Goal: Transaction & Acquisition: Book appointment/travel/reservation

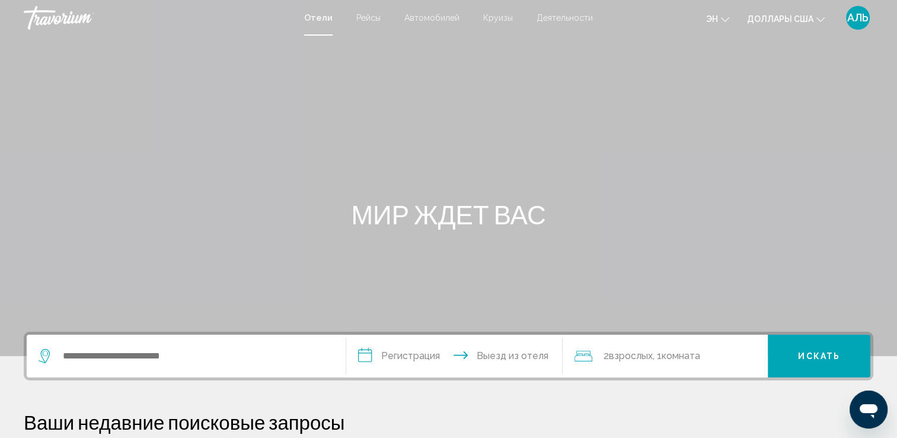
click at [182, 346] on div "Виджет поиска" at bounding box center [186, 356] width 295 height 43
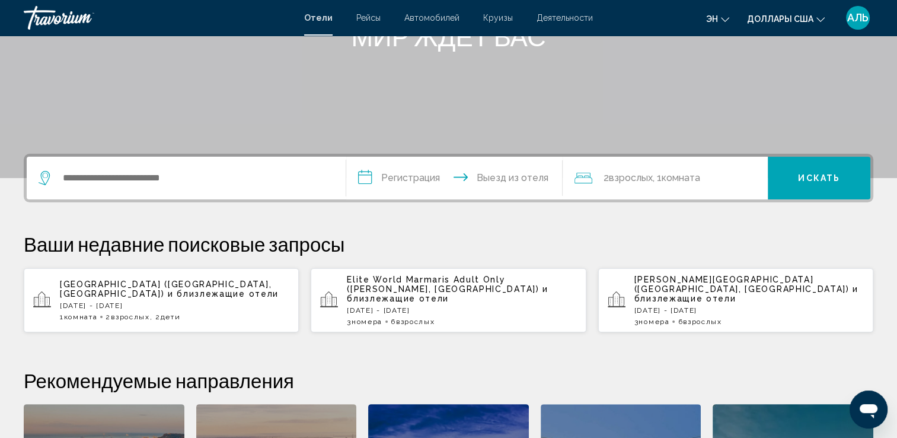
scroll to position [292, 0]
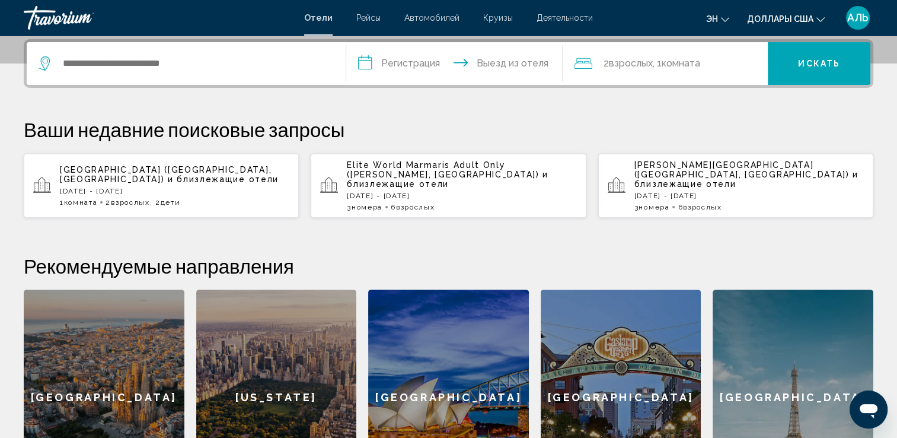
click at [237, 91] on div "**********" at bounding box center [448, 272] width 897 height 466
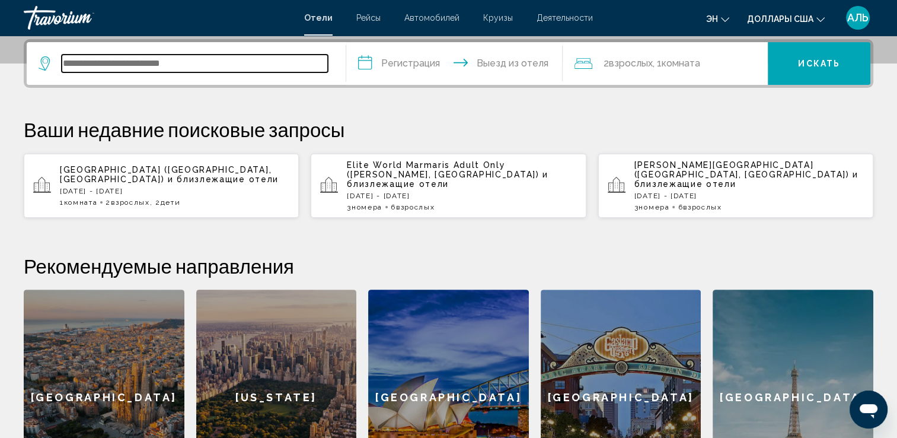
click at [233, 61] on input "Виджет поиска" at bounding box center [195, 64] width 266 height 18
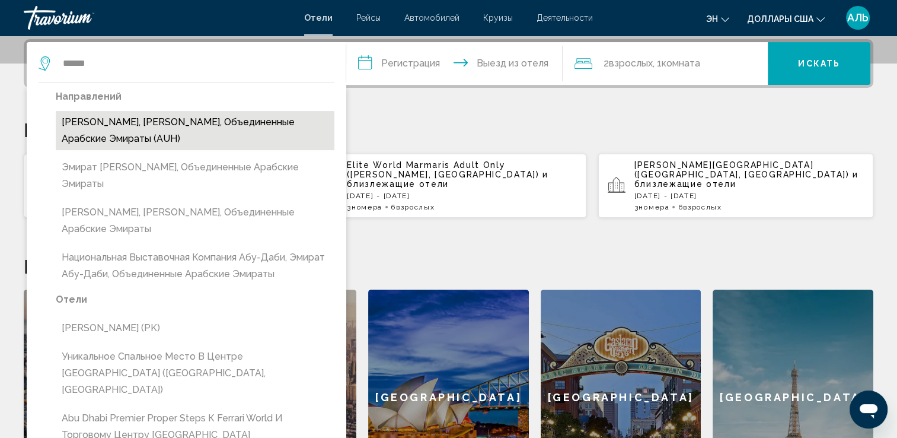
click at [125, 136] on button "[PERSON_NAME], [PERSON_NAME], Объединенные Арабские Эмираты (AUH)" at bounding box center [195, 130] width 279 height 39
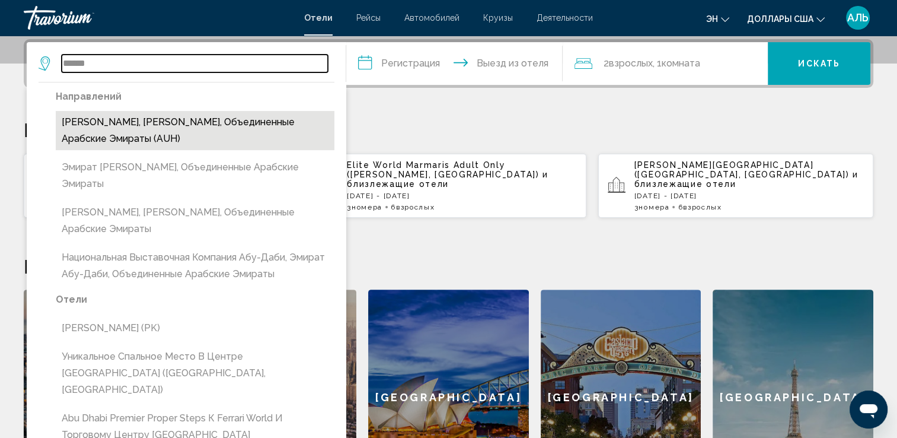
type input "**********"
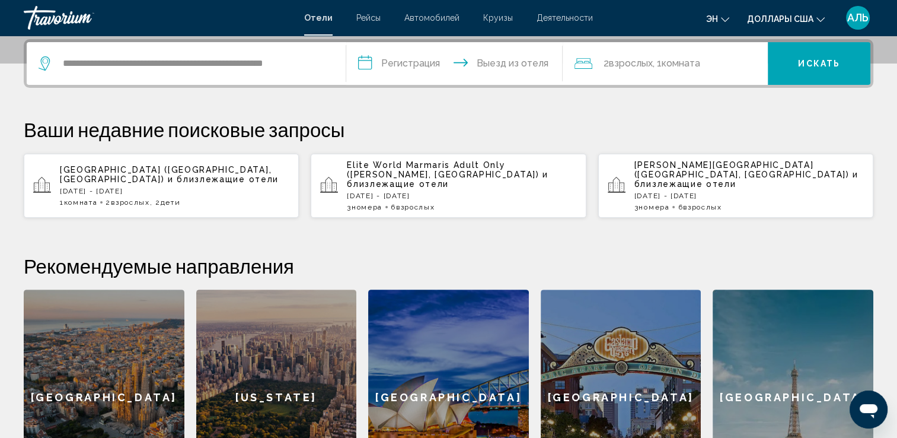
click at [387, 65] on input "**********" at bounding box center [457, 65] width 222 height 46
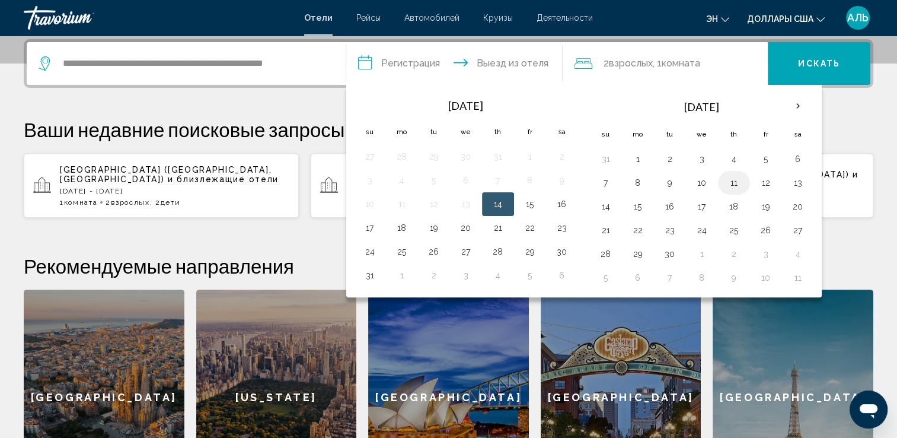
click at [733, 180] on button "11" at bounding box center [734, 182] width 19 height 17
click at [761, 177] on button "12" at bounding box center [766, 182] width 19 height 17
type input "**********"
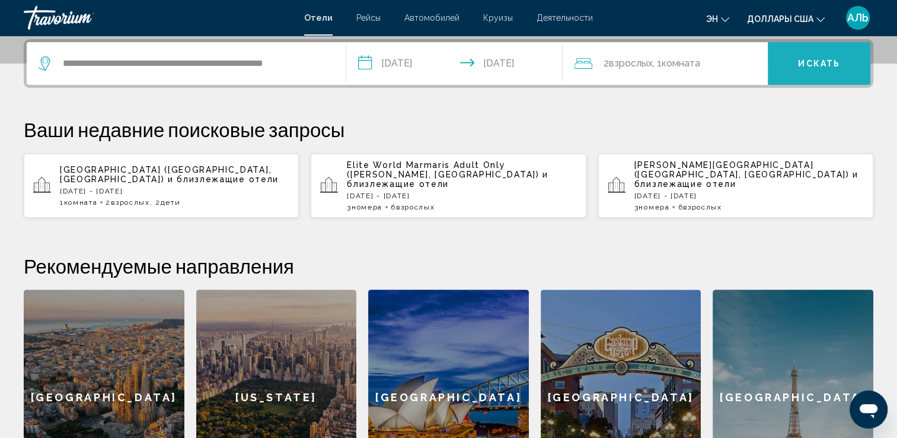
click at [797, 59] on button "Искать" at bounding box center [819, 63] width 103 height 43
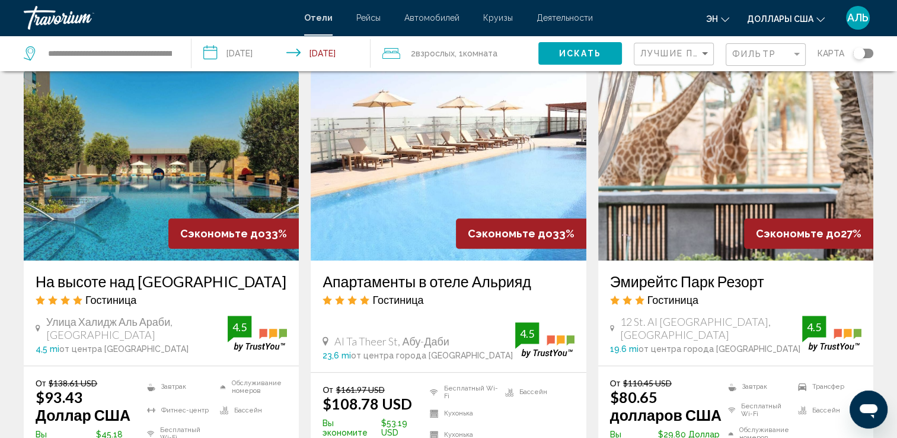
scroll to position [534, 0]
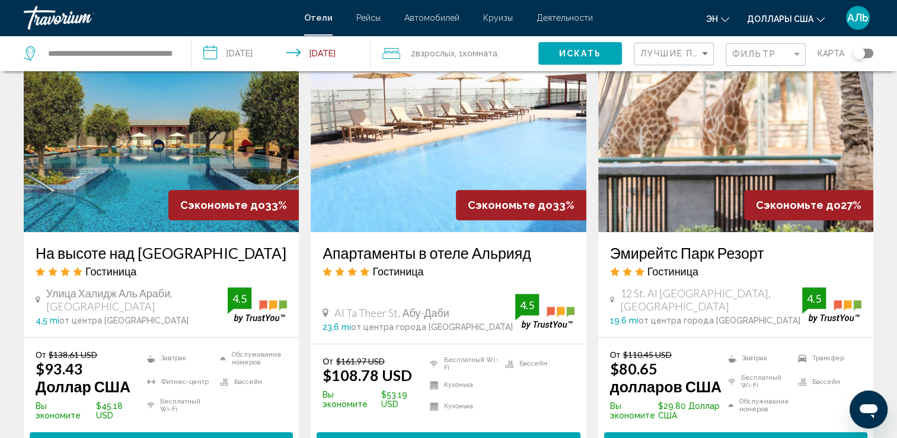
click at [707, 437] on span "Выбрать номер" at bounding box center [736, 442] width 87 height 9
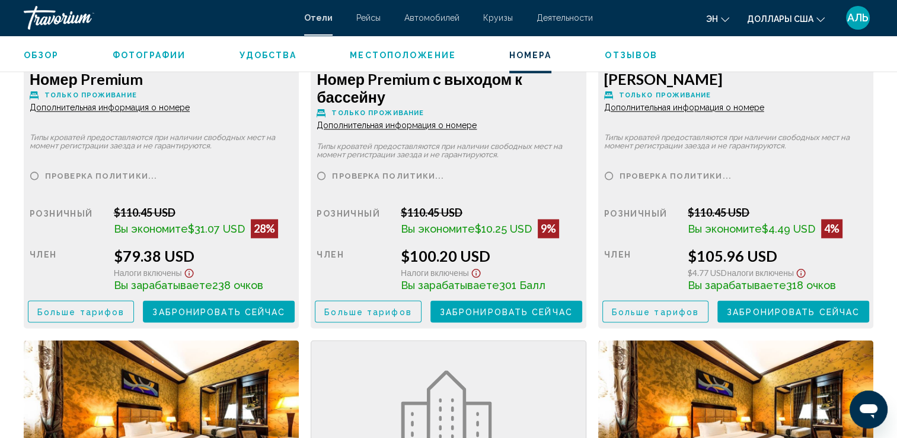
scroll to position [1720, 0]
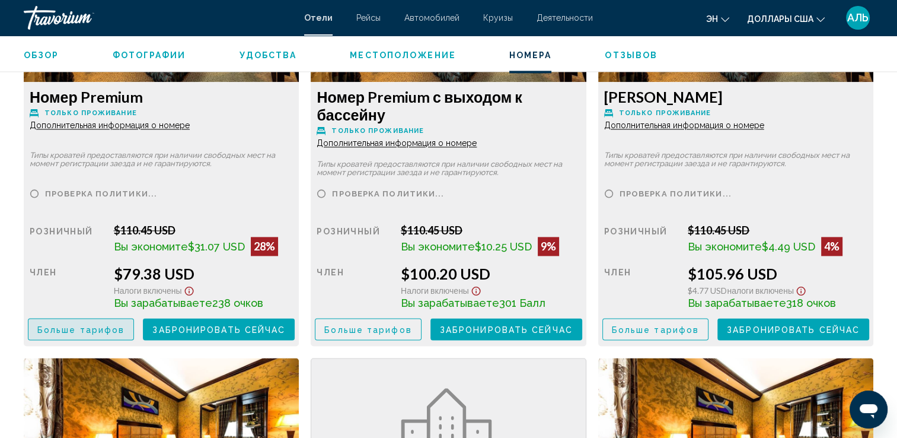
click at [100, 324] on span "Больше тарифов" at bounding box center [80, 328] width 87 height 9
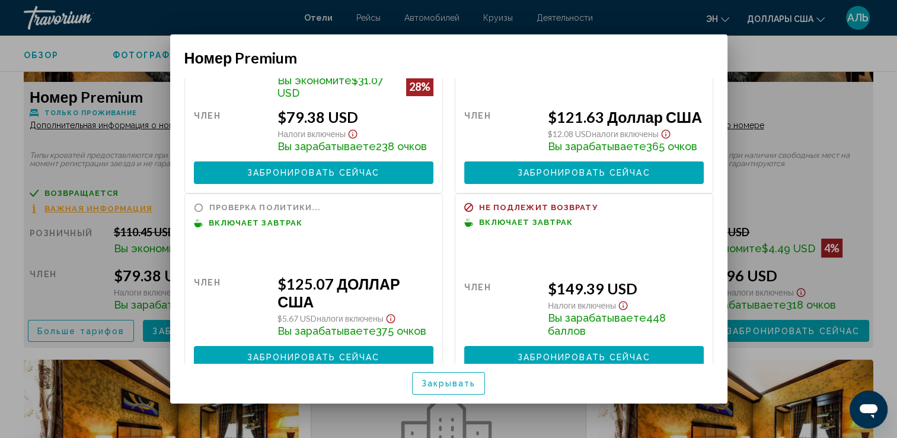
scroll to position [103, 0]
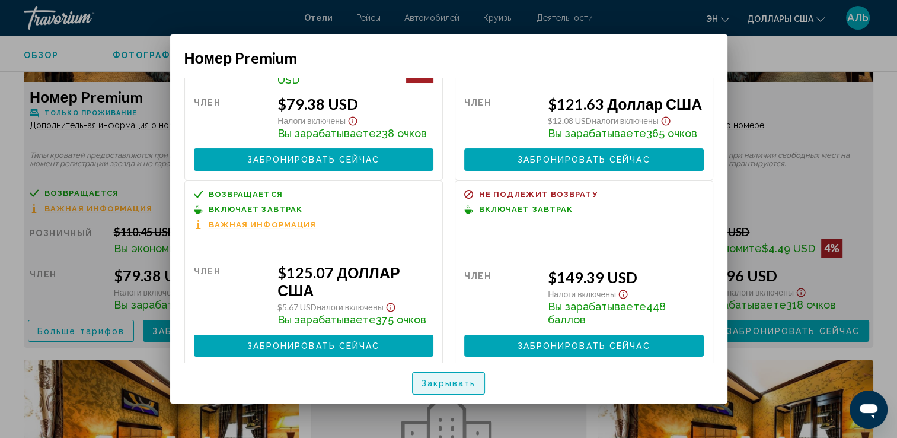
drag, startPoint x: 441, startPoint y: 378, endPoint x: 444, endPoint y: 339, distance: 38.6
click at [443, 377] on button "Закрывать" at bounding box center [449, 383] width 74 height 22
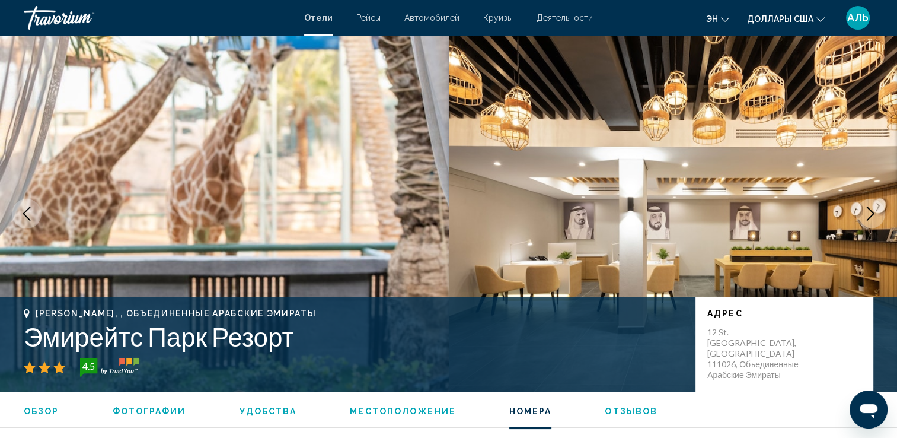
scroll to position [1720, 0]
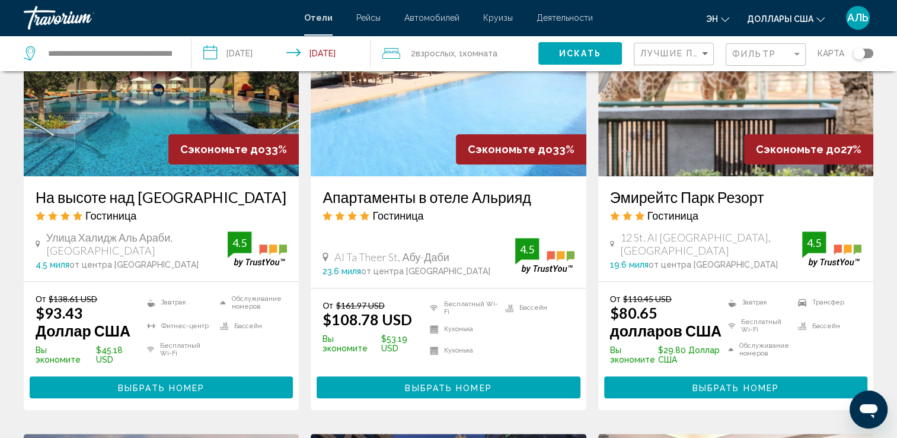
scroll to position [593, 0]
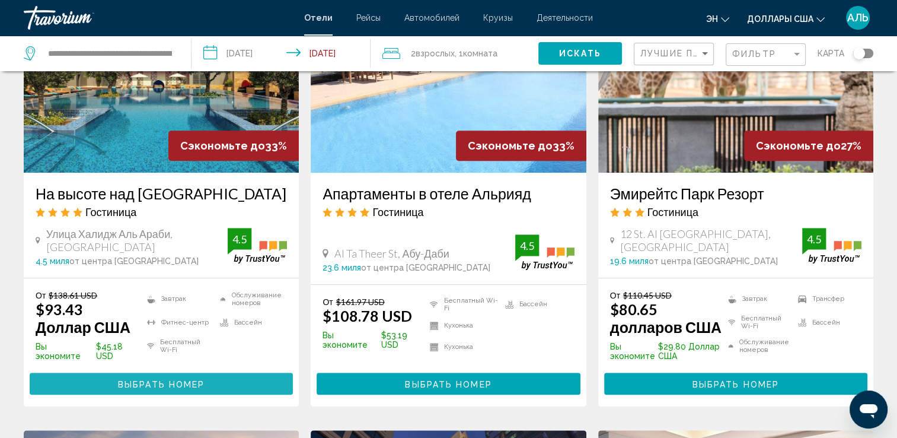
click at [204, 372] on button "Выбрать номер" at bounding box center [161, 383] width 263 height 22
